Goal: Check status: Check status

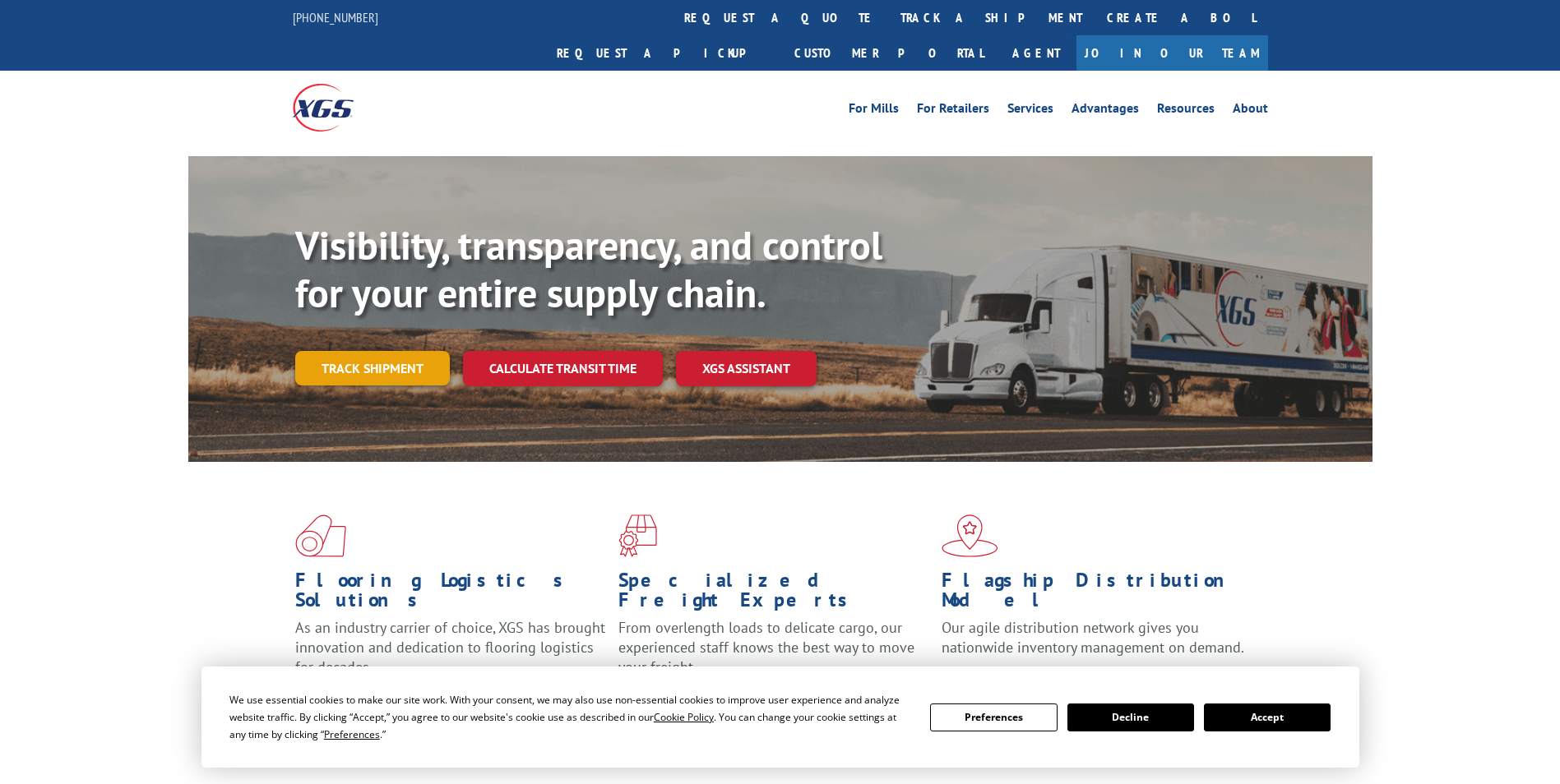
click at [388, 351] on link "Track shipment" at bounding box center [372, 368] width 154 height 34
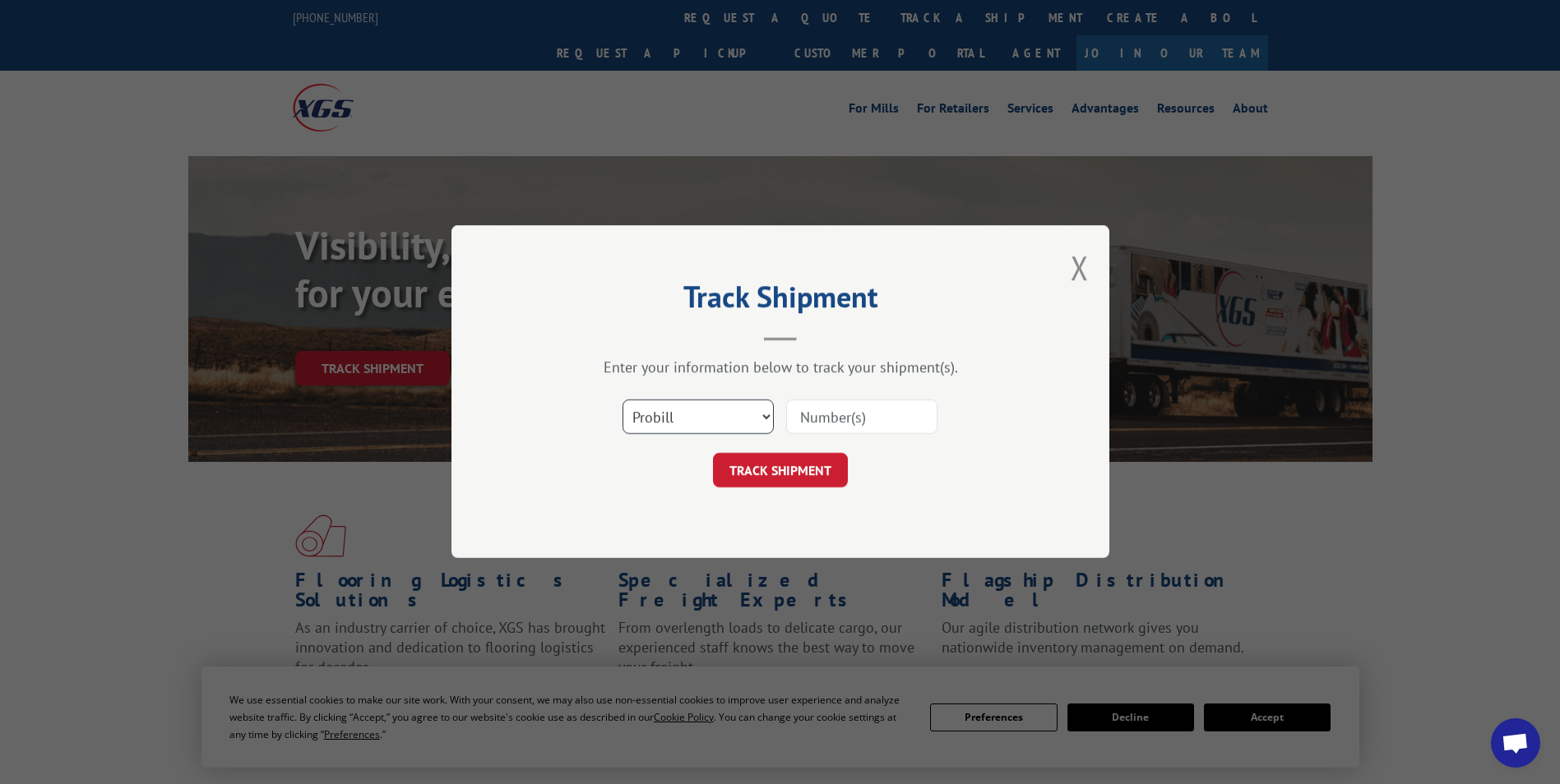
click at [672, 417] on select "Select category... Probill BOL PO" at bounding box center [698, 417] width 152 height 34
select select "bol"
click at [623, 400] on select "Select category... Probill BOL PO" at bounding box center [698, 417] width 152 height 34
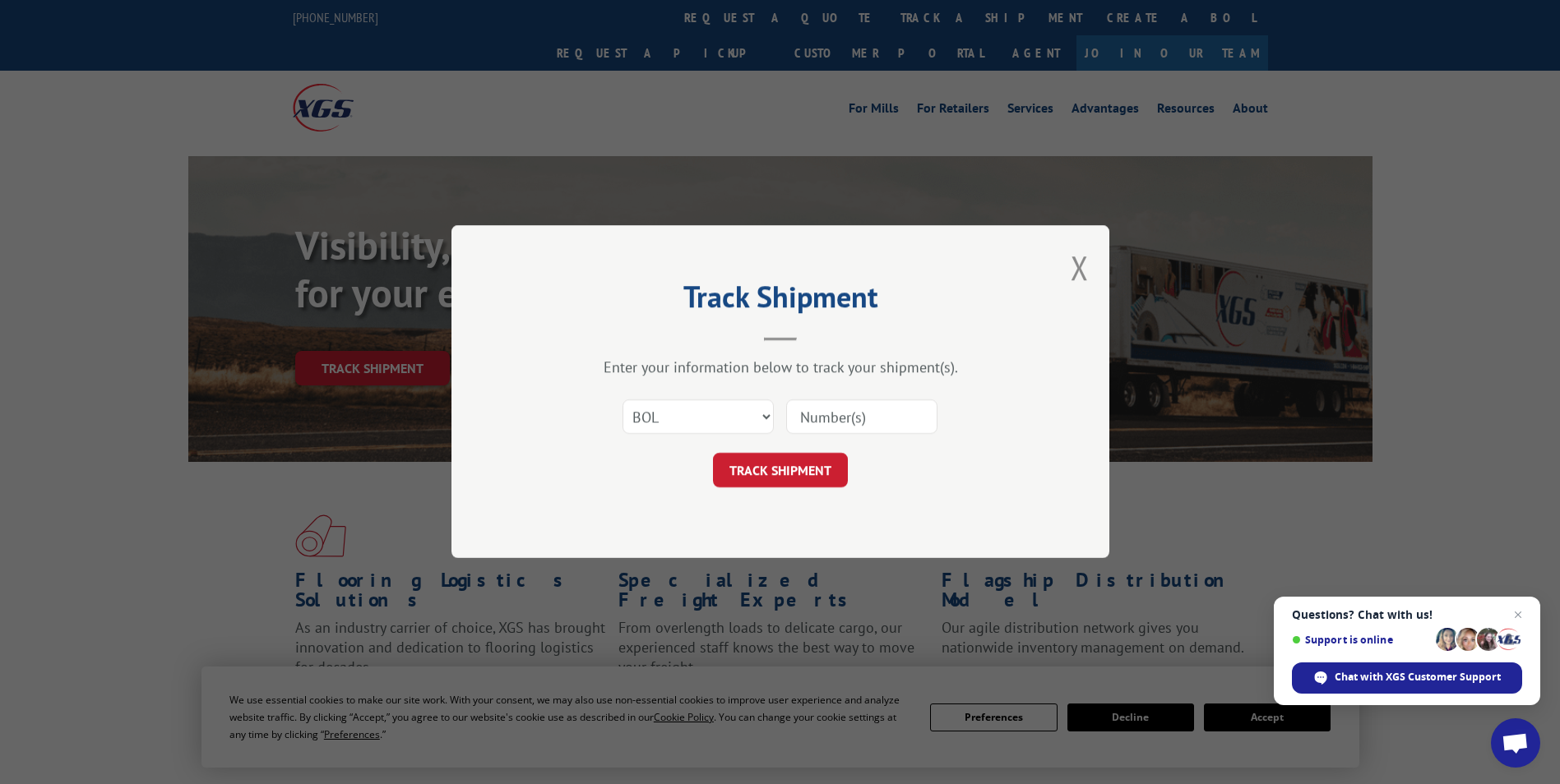
click at [844, 421] on input at bounding box center [861, 417] width 152 height 34
paste input "5499637"
type input "5499637"
click at [799, 459] on button "TRACK SHIPMENT" at bounding box center [780, 471] width 135 height 34
